Goal: Information Seeking & Learning: Learn about a topic

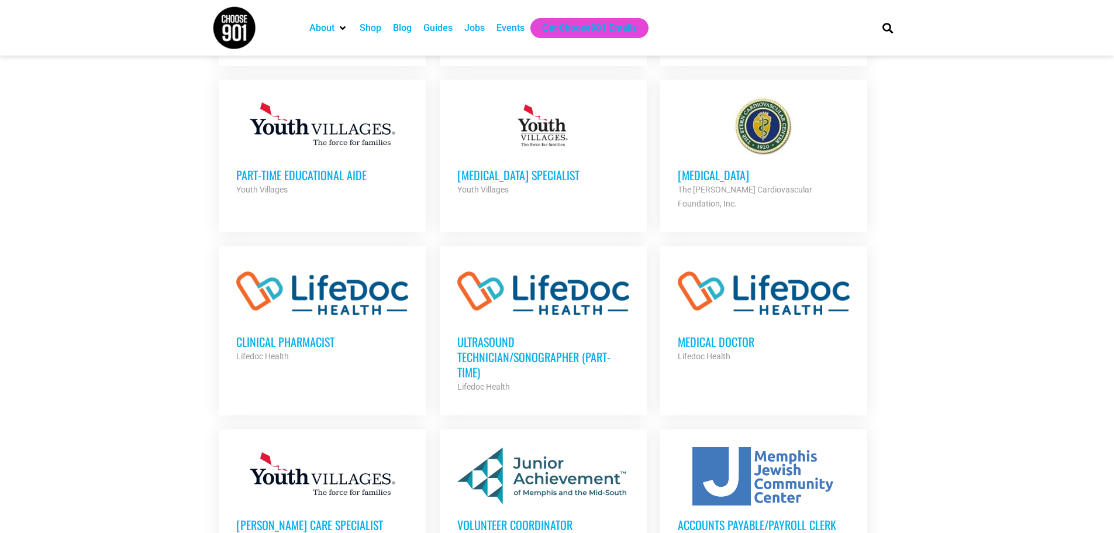
scroll to position [859, 0]
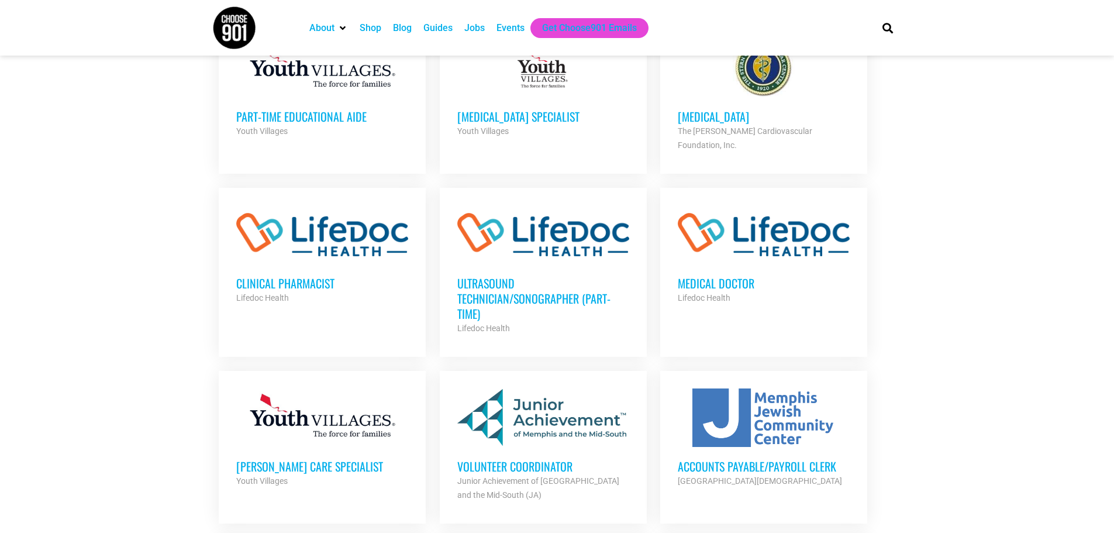
click at [480, 276] on h3 "Ultrasound Technician/Sonographer (Part-Time)" at bounding box center [543, 299] width 172 height 46
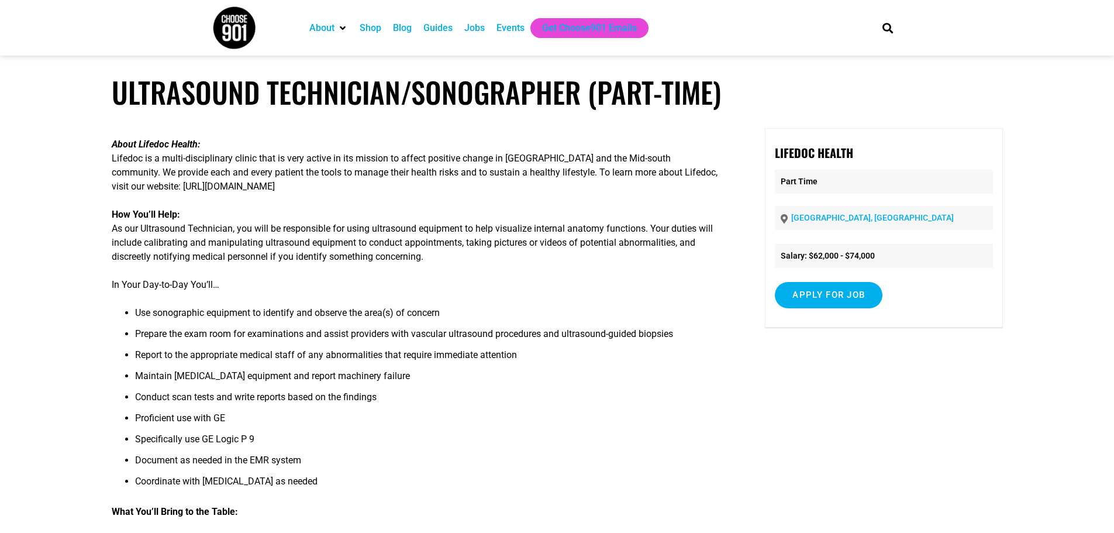
scroll to position [117, 0]
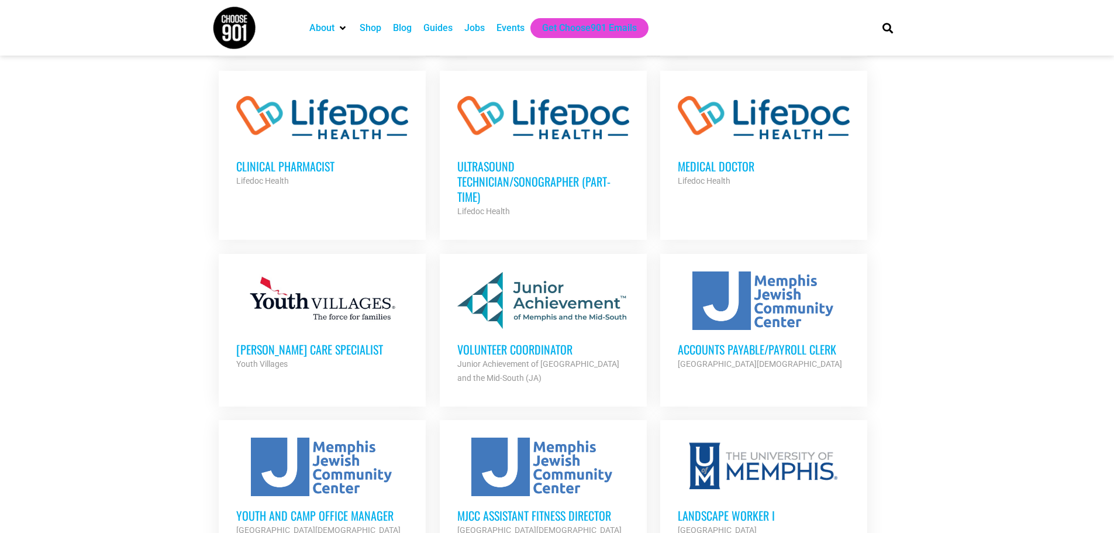
scroll to position [1034, 0]
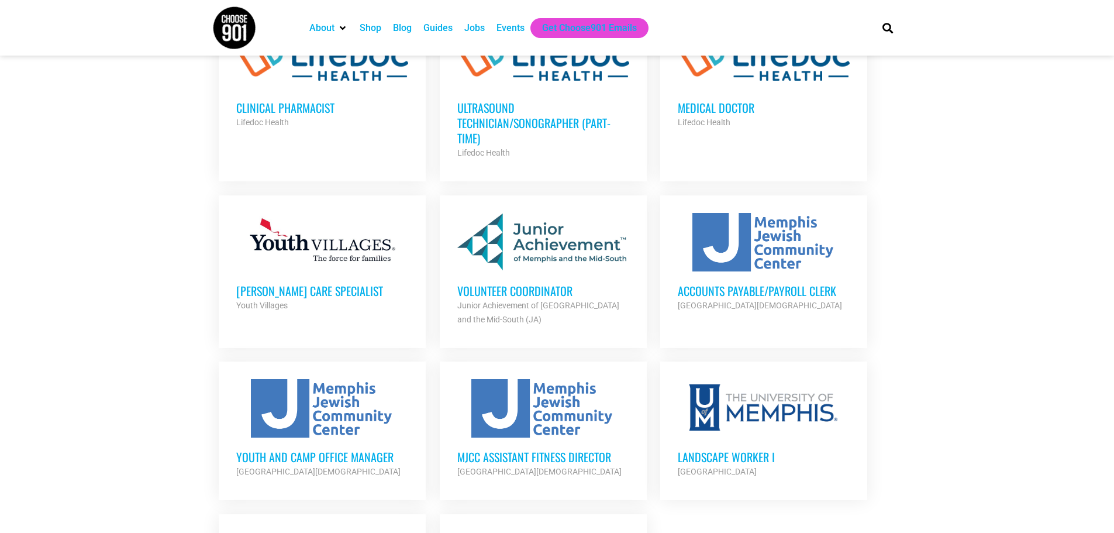
click at [501, 283] on h3 "Volunteer Coordinator" at bounding box center [543, 290] width 172 height 15
click at [548, 219] on div at bounding box center [543, 242] width 172 height 59
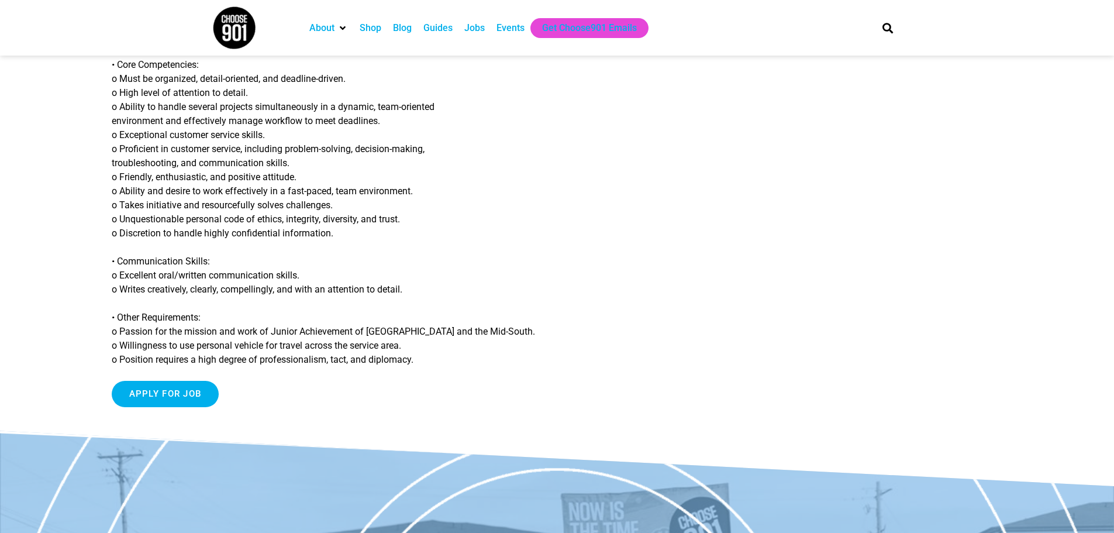
scroll to position [995, 0]
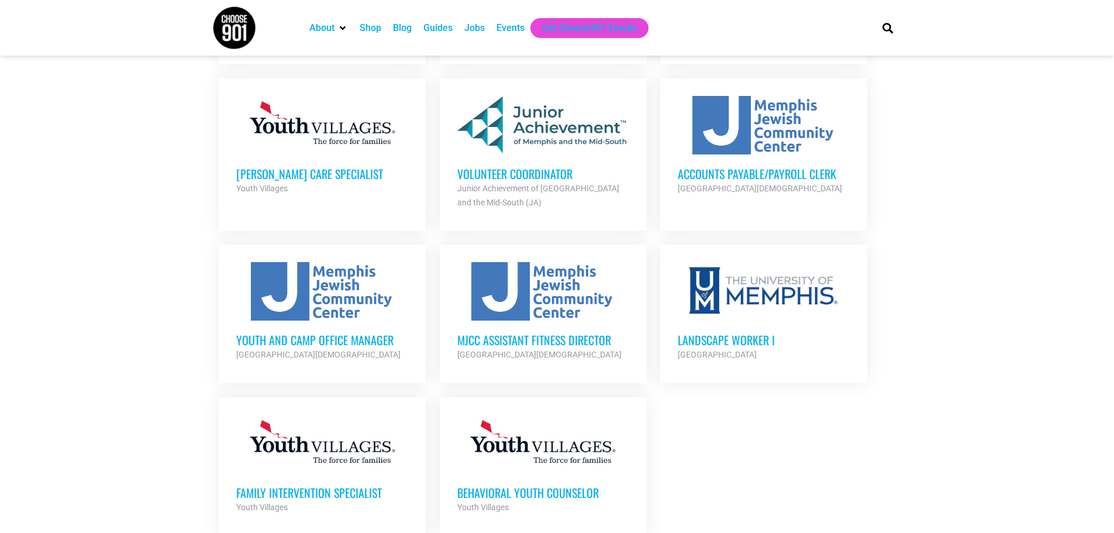
scroll to position [1210, 0]
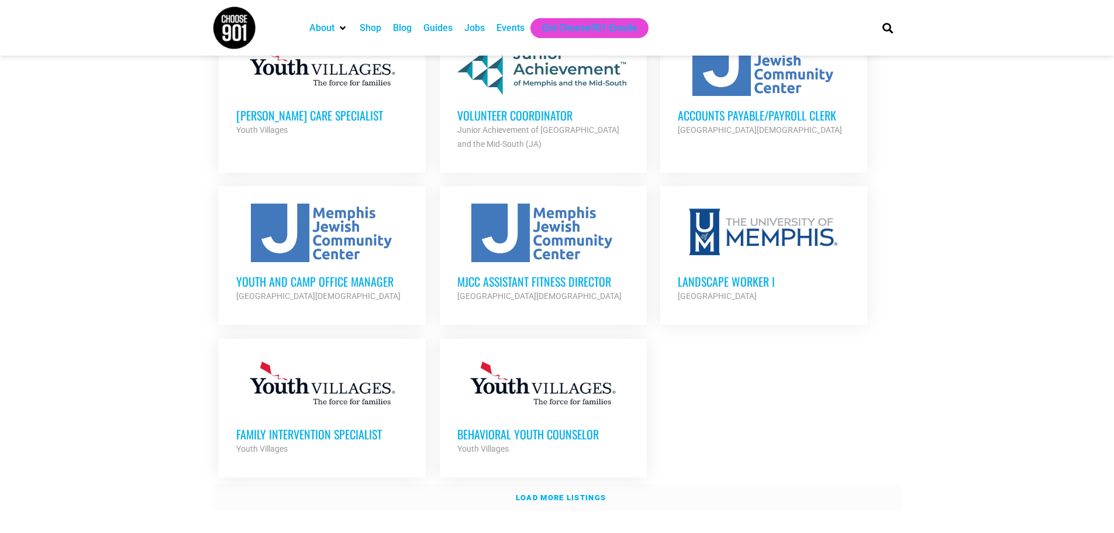
click at [577, 493] on strong "Load more listings" at bounding box center [561, 497] width 90 height 9
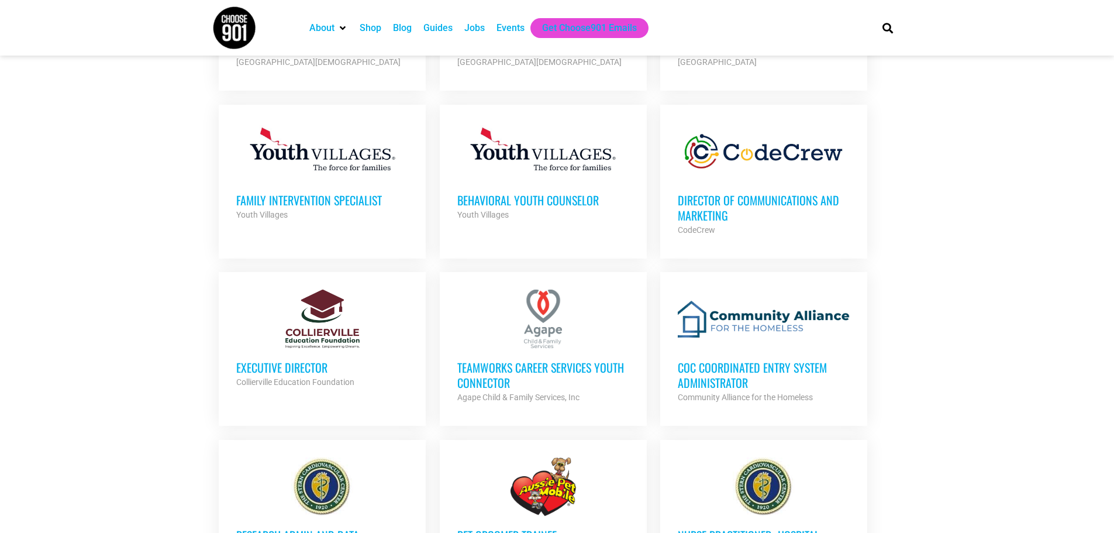
scroll to position [1502, 0]
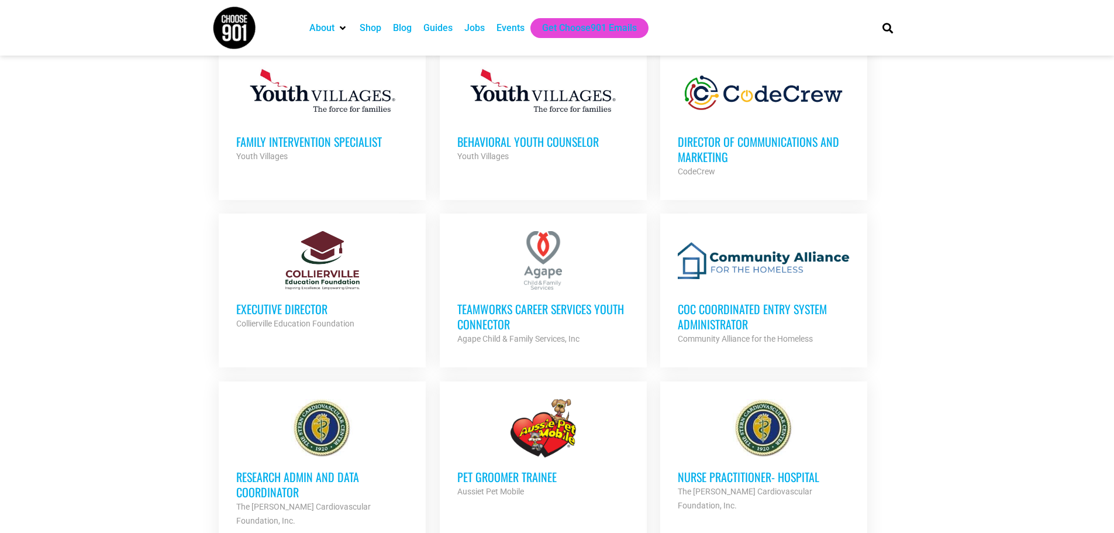
click at [721, 134] on h3 "Director of Communications and Marketing" at bounding box center [764, 149] width 172 height 30
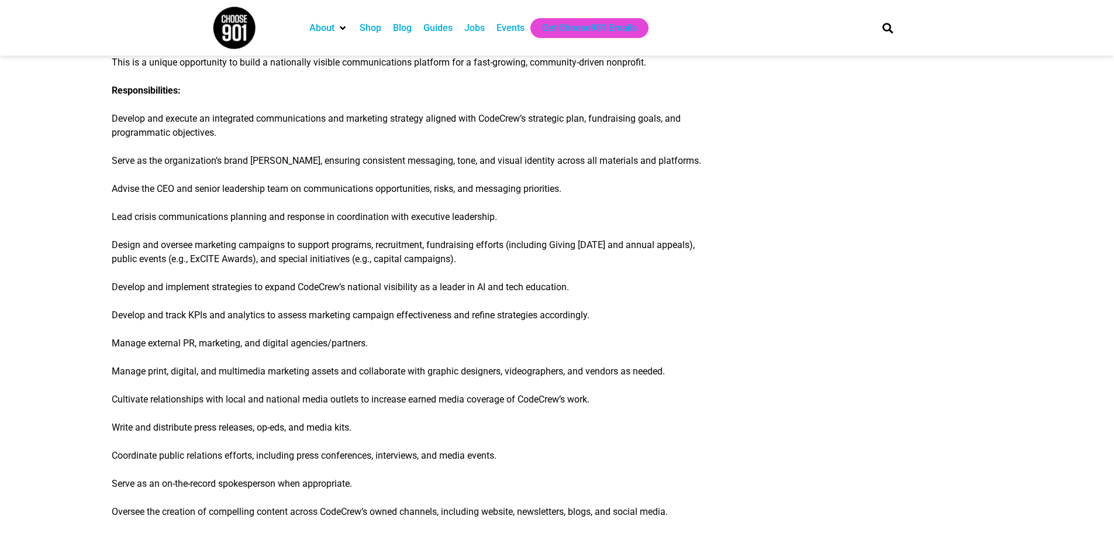
scroll to position [410, 0]
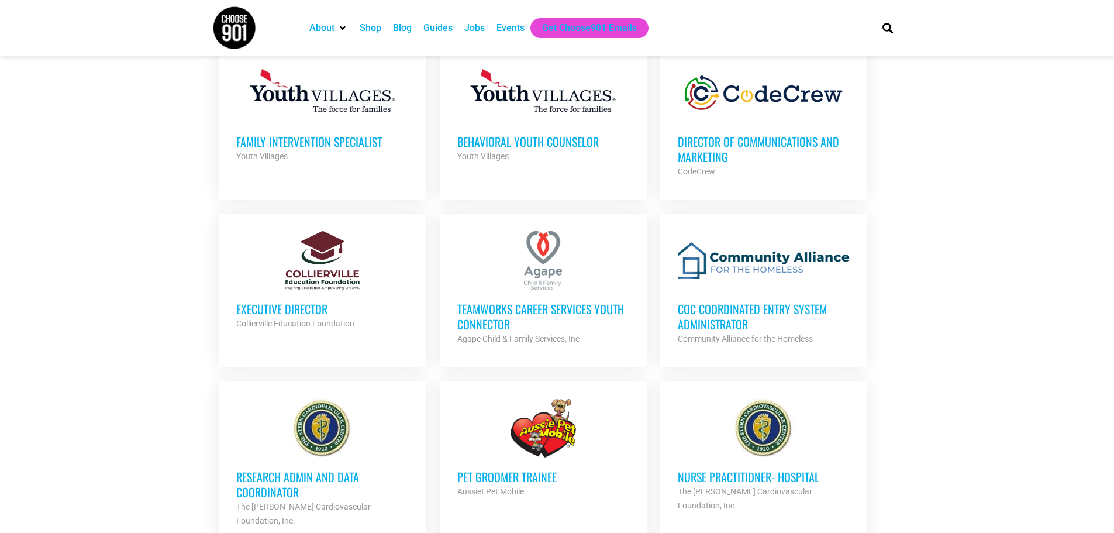
click at [610, 301] on h3 "TeamWorks Career Services Youth Connector" at bounding box center [543, 316] width 172 height 30
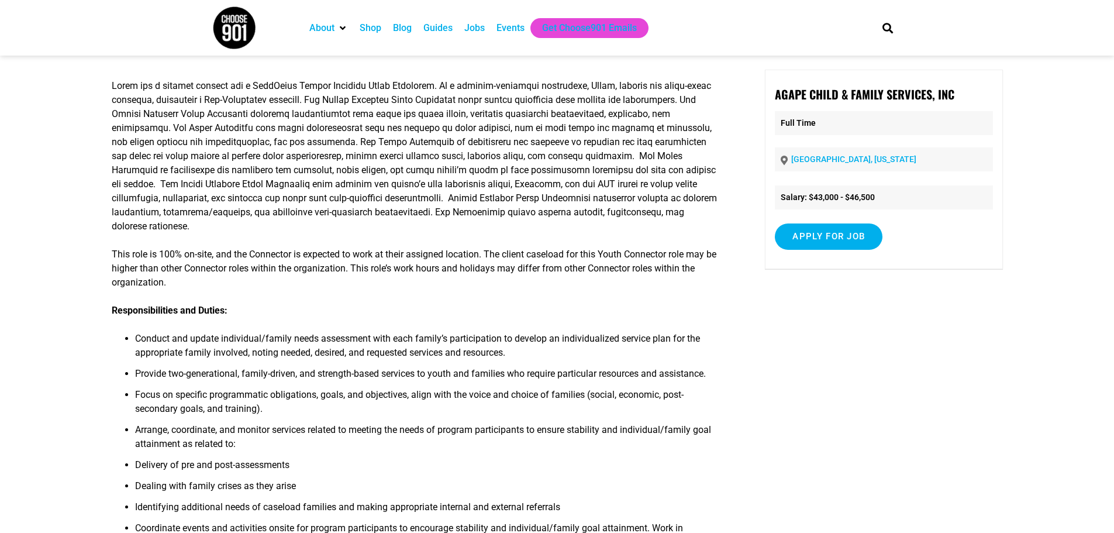
scroll to position [351, 0]
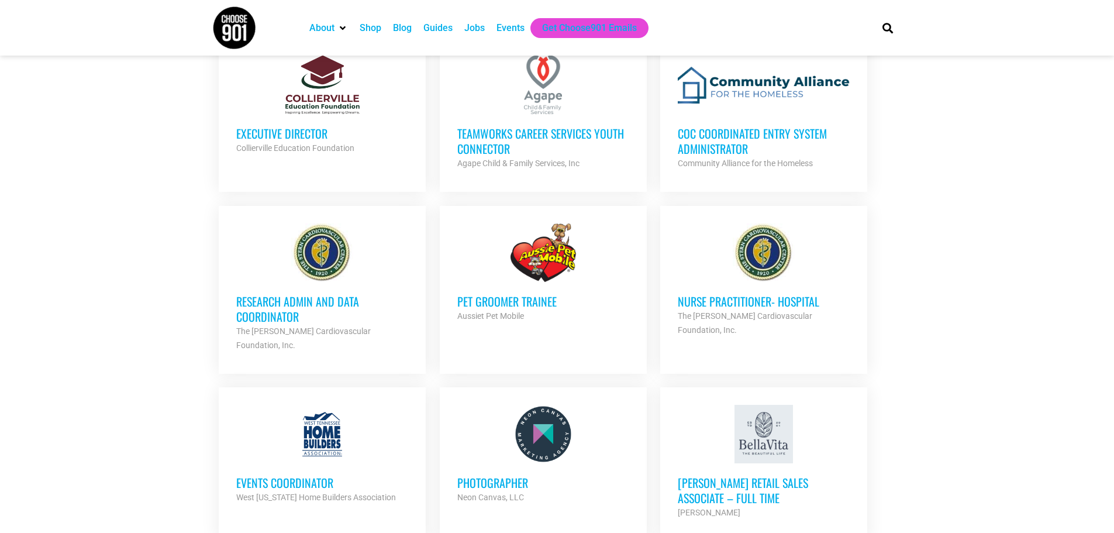
scroll to position [1619, 0]
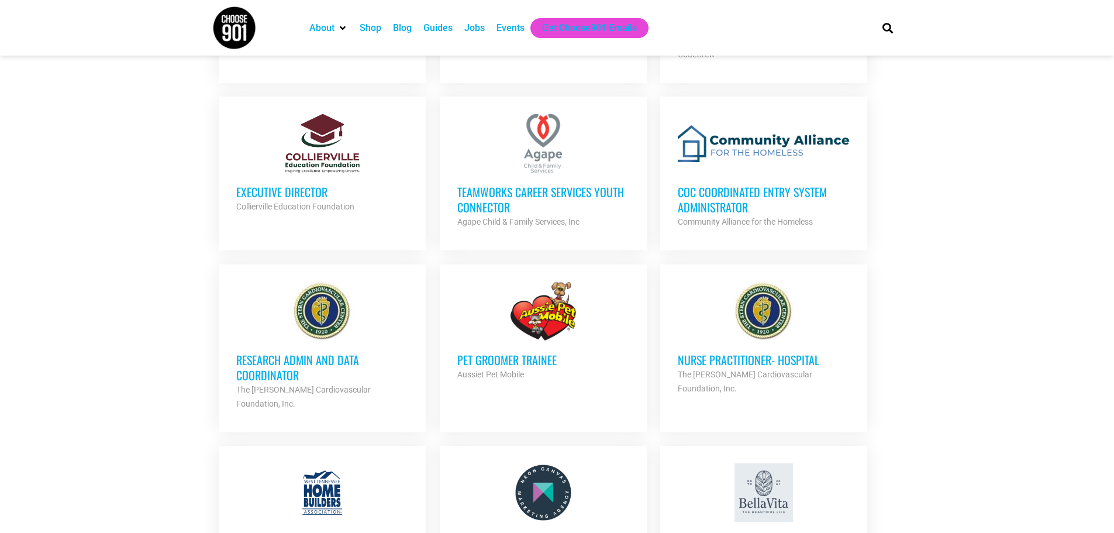
click at [735, 184] on h3 "CoC Coordinated Entry System Administrator" at bounding box center [764, 199] width 172 height 30
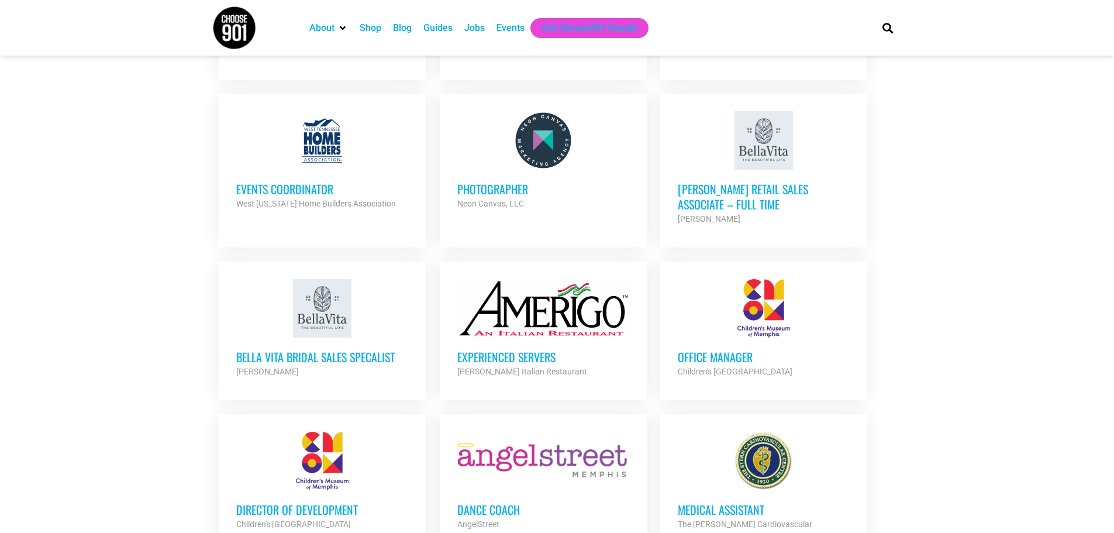
scroll to position [2030, 0]
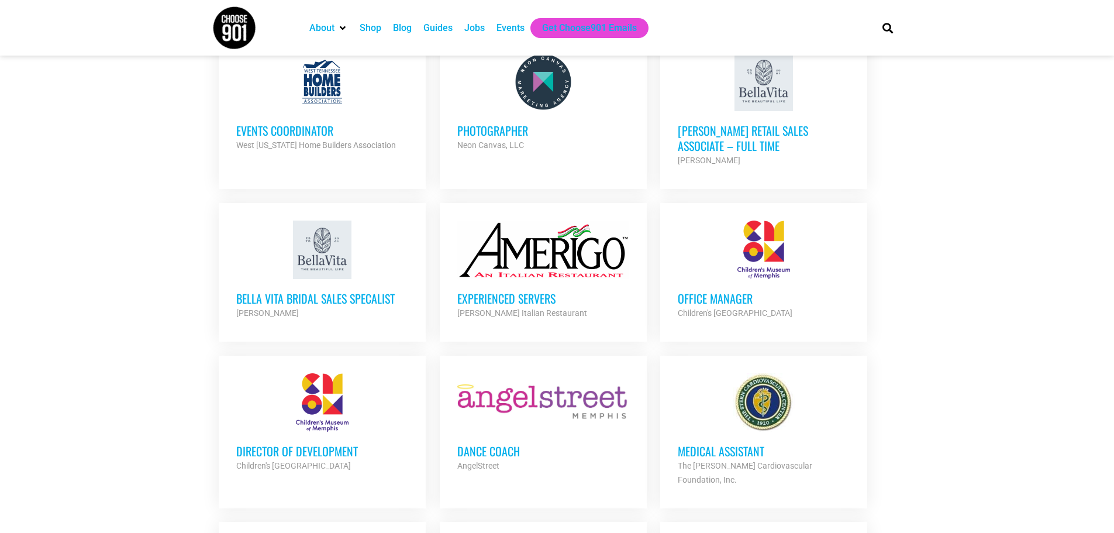
click at [707, 291] on h3 "Office Manager" at bounding box center [764, 298] width 172 height 15
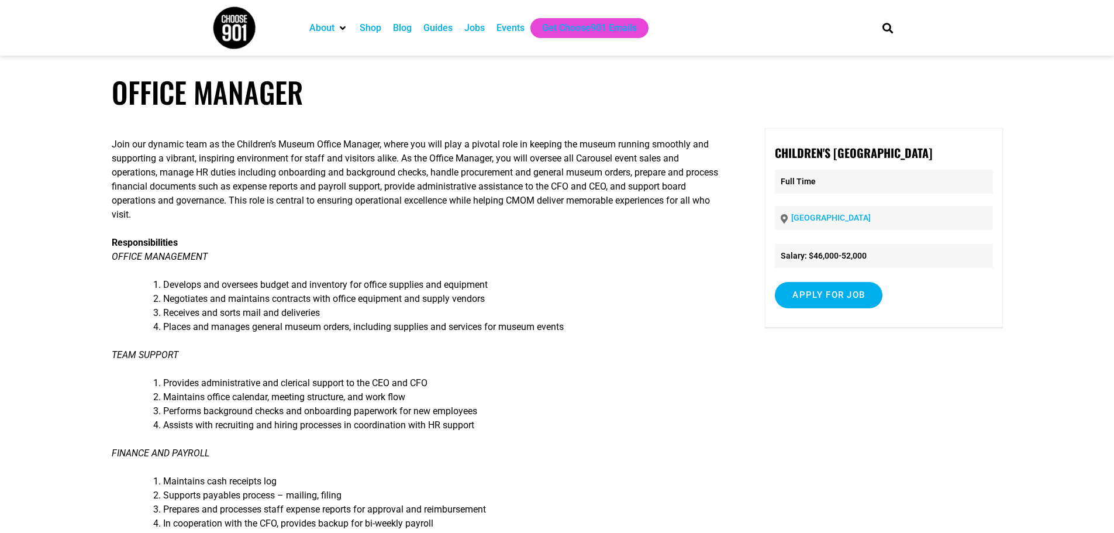
scroll to position [117, 0]
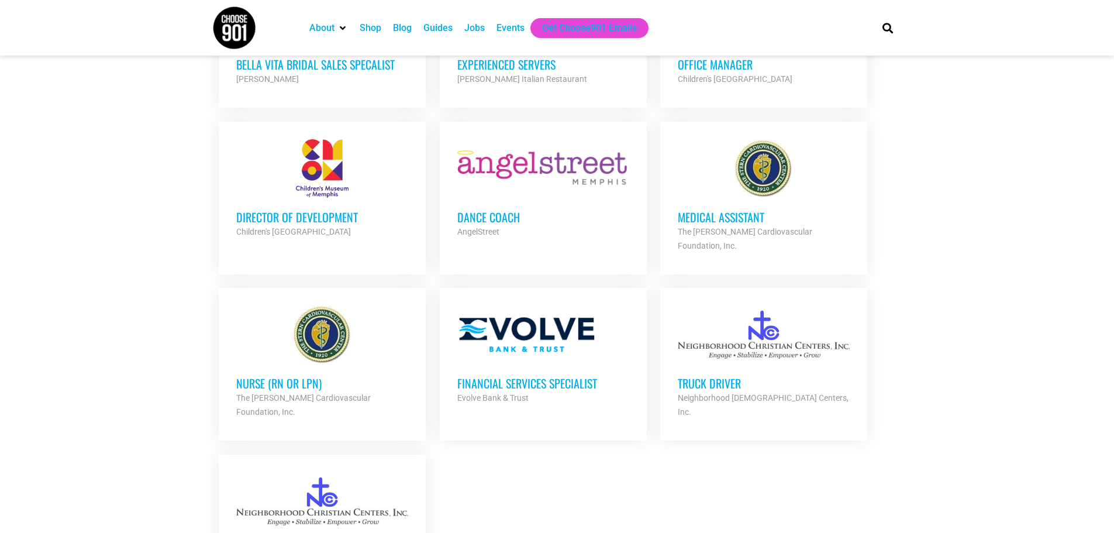
scroll to position [2322, 0]
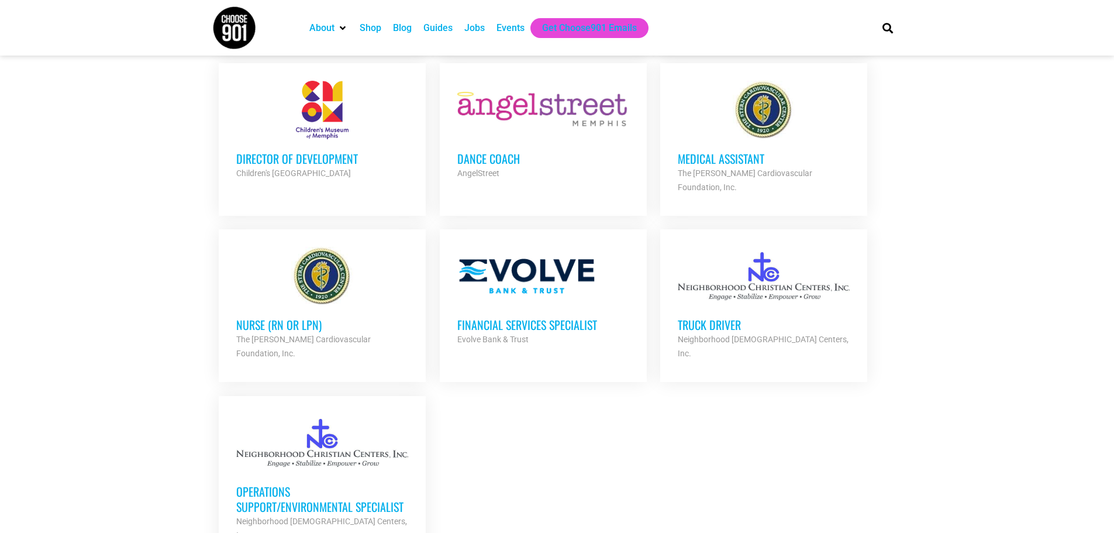
click at [281, 151] on h3 "Director of Development" at bounding box center [322, 158] width 172 height 15
